Goal: Information Seeking & Learning: Get advice/opinions

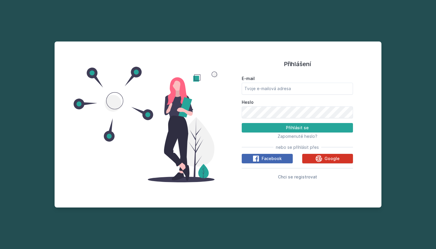
click at [325, 160] on span "Google" at bounding box center [331, 159] width 15 height 6
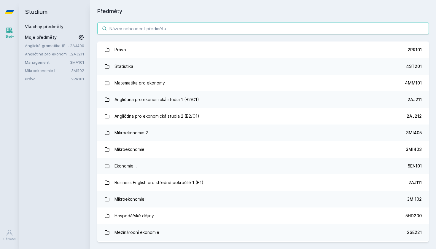
click at [156, 30] on input "search" at bounding box center [262, 29] width 331 height 12
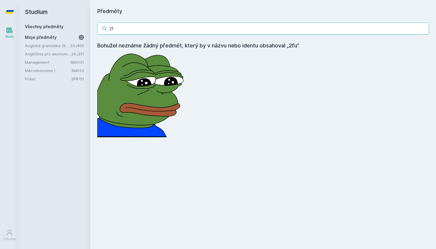
type input "2"
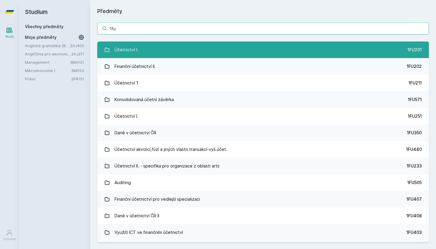
type input "1fu"
click at [139, 45] on link "Účetnictví I. 1FU201" at bounding box center [262, 49] width 331 height 17
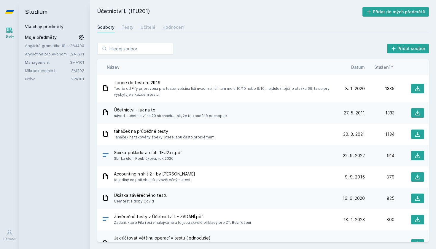
click at [156, 25] on div "Soubory Testy Učitelé Hodnocení" at bounding box center [262, 27] width 331 height 12
click at [151, 25] on div "Učitelé" at bounding box center [147, 27] width 15 height 6
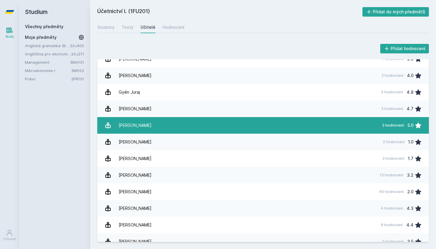
scroll to position [146, 0]
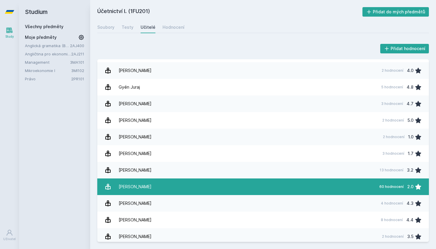
click at [401, 183] on div "60 hodnocení 2.0" at bounding box center [398, 187] width 46 height 12
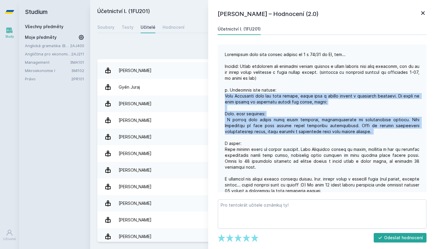
drag, startPoint x: 225, startPoint y: 94, endPoint x: 356, endPoint y: 135, distance: 137.2
